Goal: Task Accomplishment & Management: Use online tool/utility

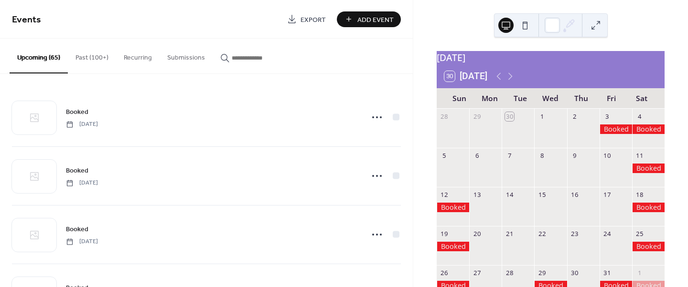
scroll to position [26, 0]
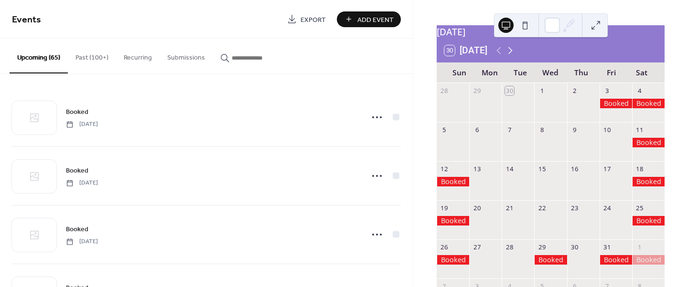
click at [513, 55] on icon at bounding box center [509, 50] width 11 height 11
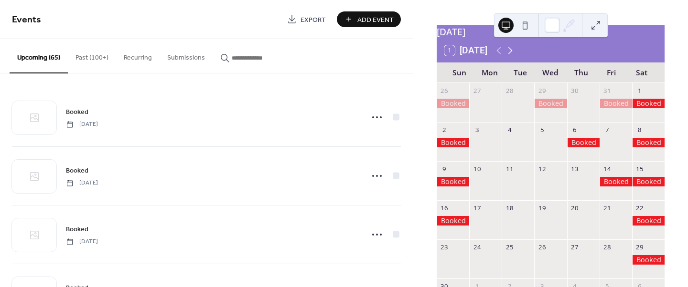
click at [513, 55] on icon at bounding box center [509, 50] width 11 height 11
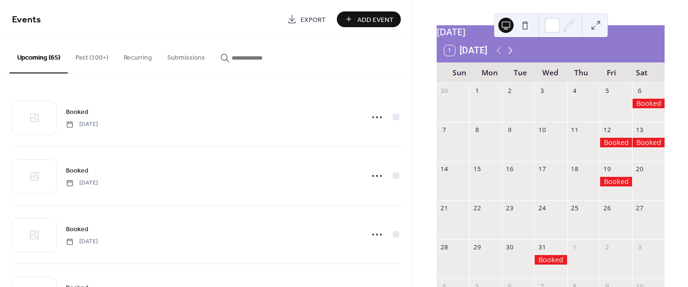
click at [513, 55] on icon at bounding box center [509, 50] width 11 height 11
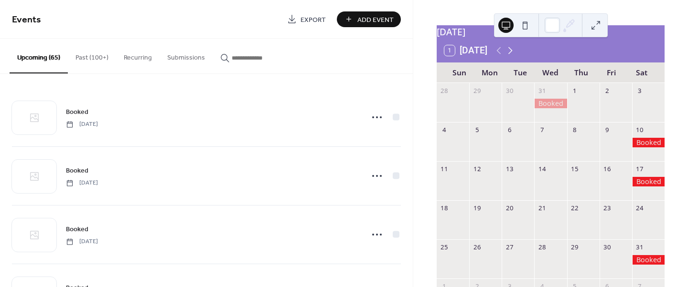
click at [513, 55] on icon at bounding box center [509, 50] width 11 height 11
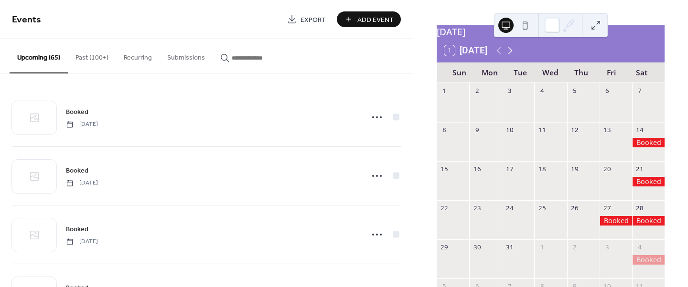
click at [513, 55] on icon at bounding box center [509, 50] width 11 height 11
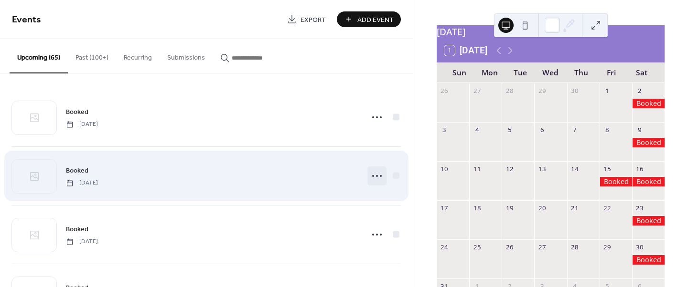
click at [373, 177] on icon at bounding box center [376, 176] width 15 height 15
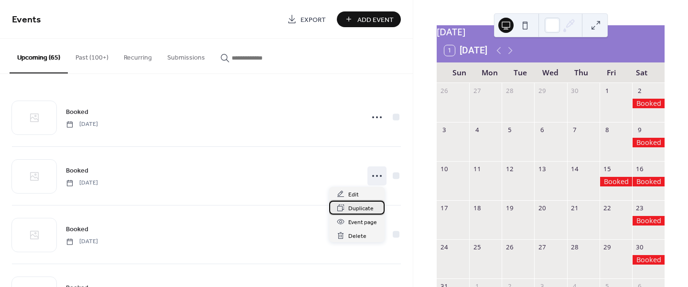
click at [355, 206] on span "Duplicate" at bounding box center [360, 209] width 25 height 10
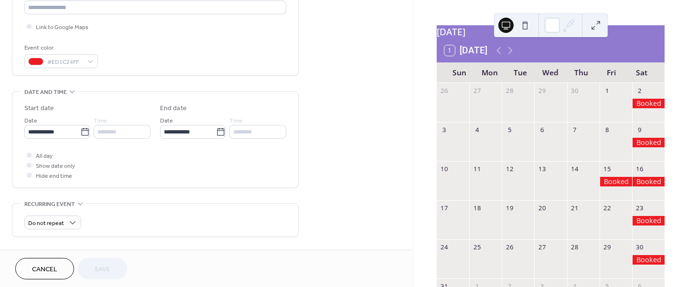
scroll to position [270, 0]
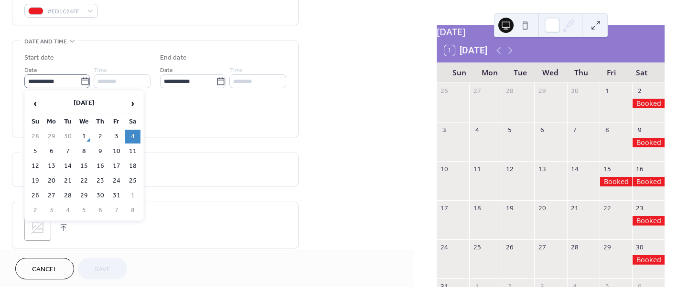
click at [80, 80] on icon at bounding box center [85, 82] width 10 height 10
click at [80, 80] on input "**********" at bounding box center [52, 81] width 56 height 14
click at [130, 105] on span "›" at bounding box center [133, 103] width 14 height 19
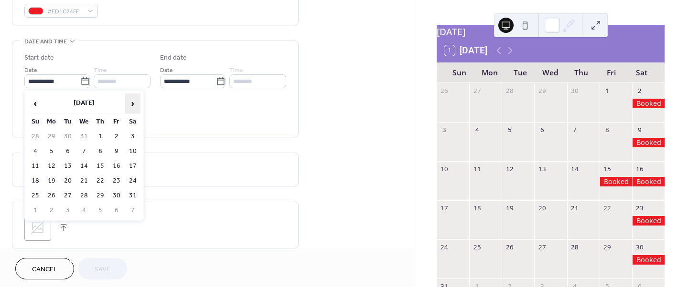
click at [129, 105] on span "›" at bounding box center [133, 103] width 14 height 19
click at [32, 197] on td "24" at bounding box center [35, 196] width 15 height 14
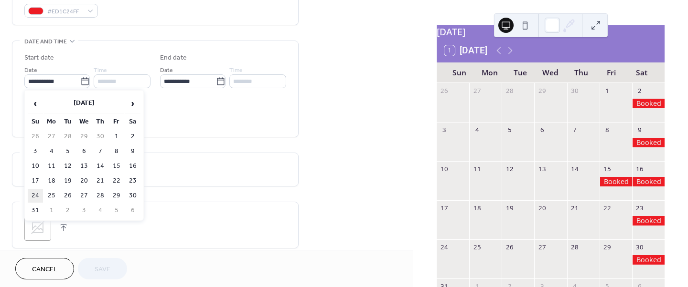
type input "**********"
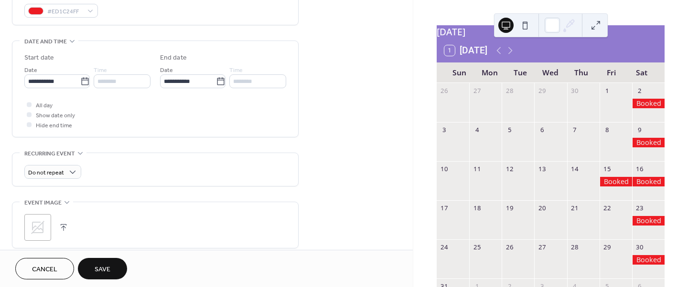
click at [103, 272] on span "Save" at bounding box center [103, 270] width 16 height 10
